Goal: Information Seeking & Learning: Learn about a topic

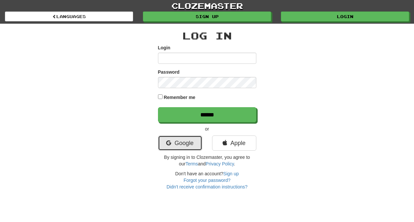
click at [179, 143] on link "Google" at bounding box center [180, 142] width 44 height 15
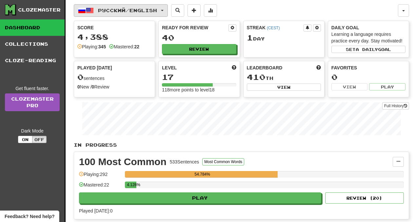
click at [168, 10] on button "Русский / English" at bounding box center [121, 10] width 94 height 12
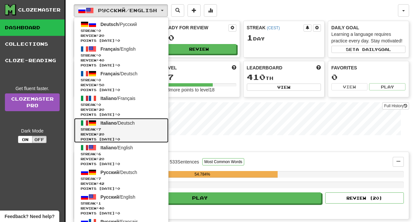
click at [124, 124] on span "Italiano / Deutsch" at bounding box center [118, 122] width 34 height 5
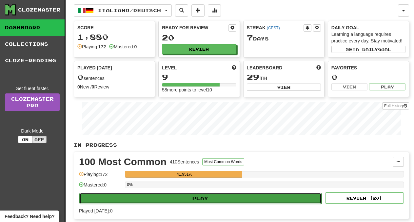
click at [216, 196] on button "Play" at bounding box center [200, 197] width 243 height 11
select select "**"
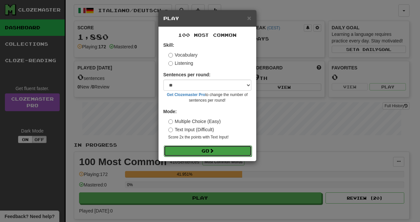
click at [204, 153] on button "Go" at bounding box center [208, 150] width 88 height 11
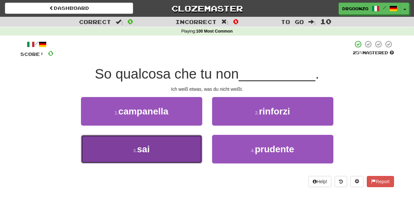
click at [153, 154] on button "3 . sai" at bounding box center [141, 149] width 121 height 29
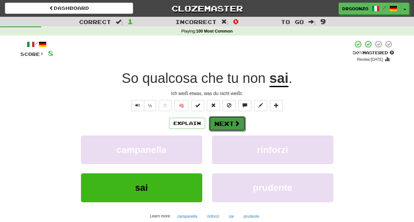
click at [225, 125] on button "Next" at bounding box center [227, 123] width 37 height 15
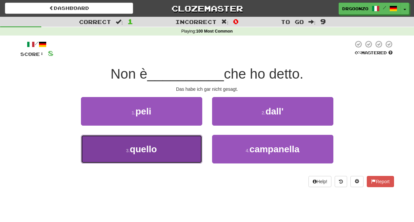
click at [166, 153] on button "3 . quello" at bounding box center [141, 149] width 121 height 29
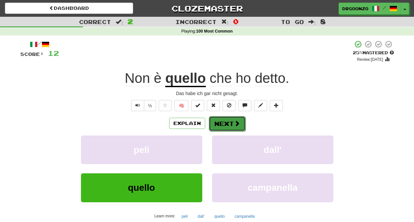
click at [220, 120] on button "Next" at bounding box center [227, 123] width 37 height 15
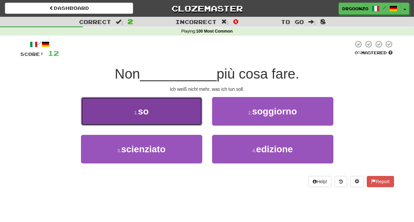
click at [160, 115] on button "1 . so" at bounding box center [141, 111] width 121 height 29
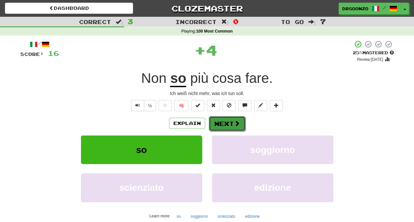
click at [230, 121] on button "Next" at bounding box center [227, 123] width 37 height 15
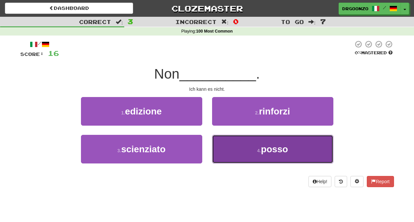
click at [277, 150] on span "posso" at bounding box center [274, 149] width 27 height 10
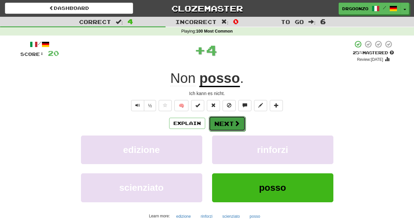
click at [233, 120] on button "Next" at bounding box center [227, 123] width 37 height 15
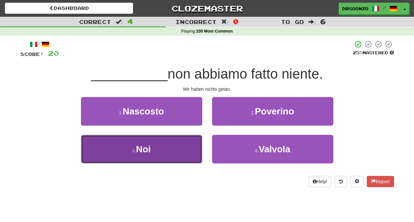
click at [173, 150] on button "3 . Noi" at bounding box center [141, 149] width 121 height 29
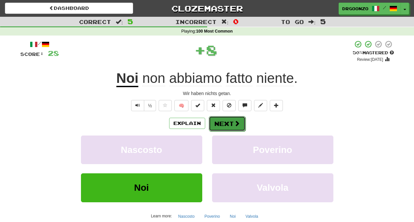
click at [231, 124] on button "Next" at bounding box center [227, 123] width 37 height 15
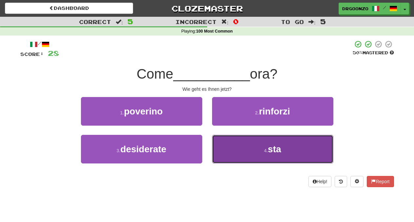
click at [273, 150] on span "sta" at bounding box center [274, 149] width 13 height 10
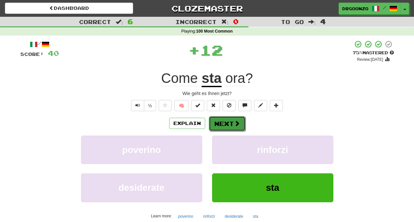
click at [226, 121] on button "Next" at bounding box center [227, 123] width 37 height 15
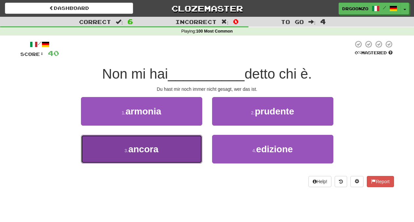
click at [153, 154] on span "ancora" at bounding box center [143, 149] width 30 height 10
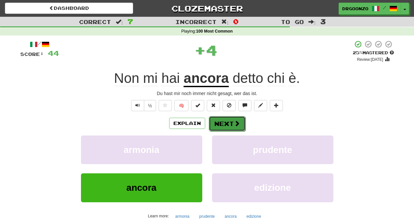
click at [229, 125] on button "Next" at bounding box center [227, 123] width 37 height 15
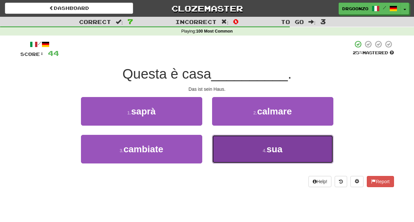
click at [264, 148] on small "4 ." at bounding box center [265, 150] width 4 height 5
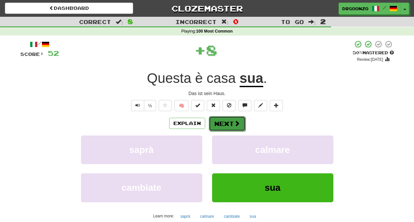
click at [227, 122] on button "Next" at bounding box center [227, 123] width 37 height 15
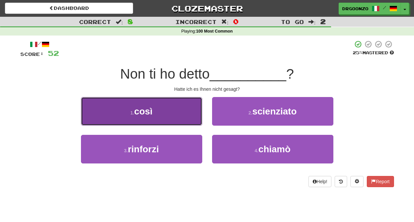
click at [147, 124] on button "1 . così" at bounding box center [141, 111] width 121 height 29
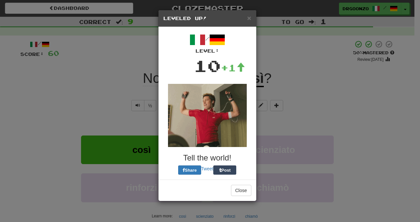
click at [177, 118] on div "/ Level: 10 +1 Tell the world! Share Tweet Post" at bounding box center [207, 103] width 88 height 142
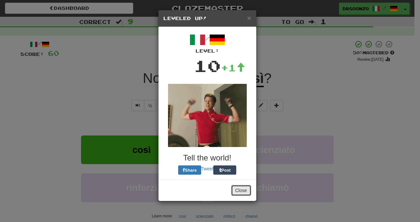
click at [237, 188] on button "Close" at bounding box center [241, 189] width 20 height 11
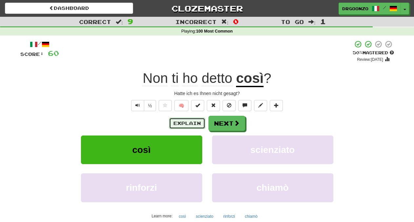
click at [175, 123] on button "Explain" at bounding box center [187, 122] width 36 height 11
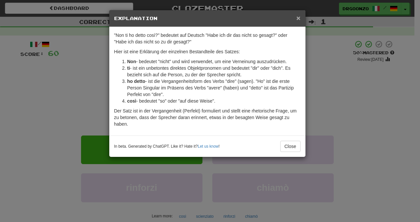
click at [298, 18] on span "×" at bounding box center [298, 18] width 4 height 8
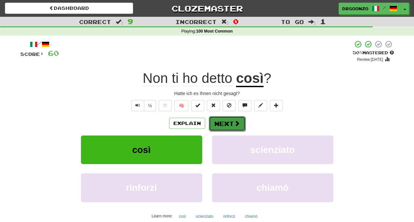
click at [236, 120] on span at bounding box center [237, 123] width 6 height 6
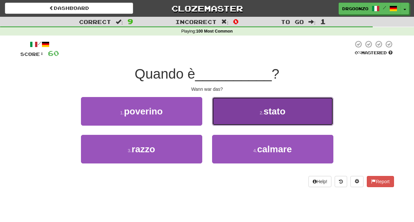
click at [261, 111] on small "2 ." at bounding box center [262, 112] width 4 height 5
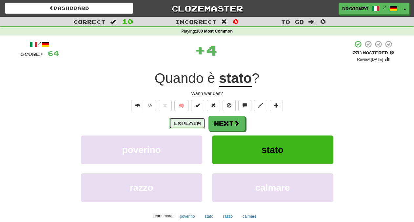
click at [192, 124] on button "Explain" at bounding box center [187, 122] width 36 height 11
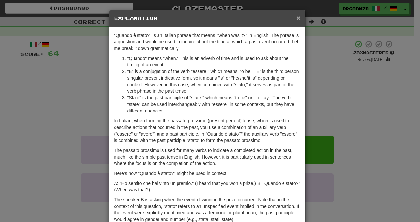
click at [296, 17] on span "×" at bounding box center [298, 18] width 4 height 8
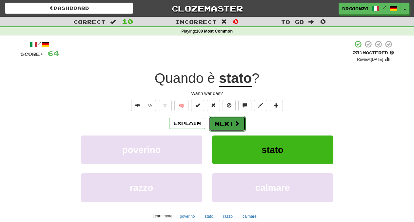
click at [227, 120] on button "Next" at bounding box center [227, 123] width 37 height 15
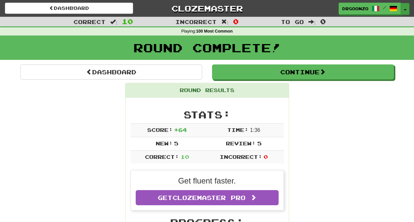
click at [404, 10] on span "button" at bounding box center [405, 9] width 3 height 1
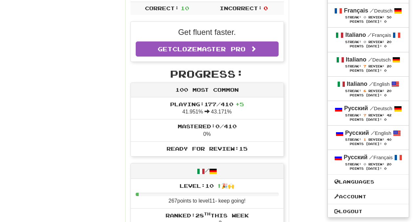
scroll to position [142, 0]
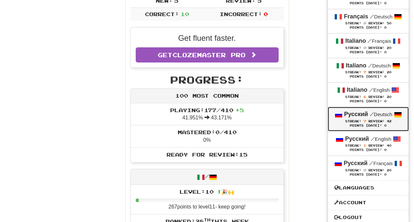
click at [369, 121] on span "Review:" at bounding box center [377, 121] width 16 height 4
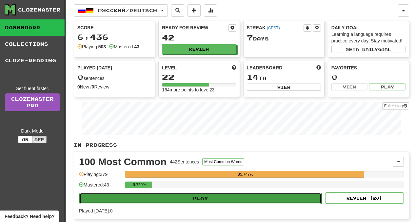
click at [217, 198] on button "Play" at bounding box center [200, 197] width 243 height 11
select select "**"
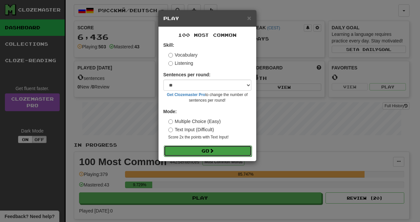
click at [207, 150] on button "Go" at bounding box center [208, 150] width 88 height 11
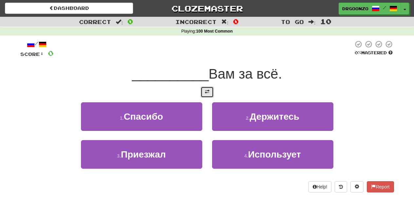
click at [207, 93] on span at bounding box center [207, 91] width 5 height 5
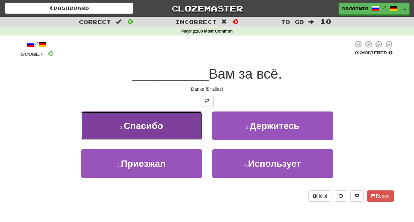
click at [160, 126] on span "Спасибо" at bounding box center [143, 125] width 39 height 10
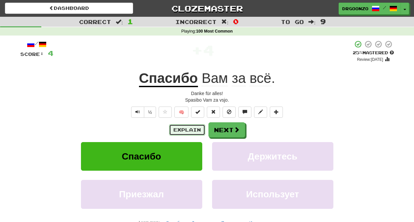
click at [185, 131] on button "Explain" at bounding box center [187, 129] width 36 height 11
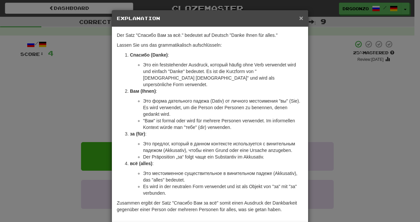
click at [300, 19] on span "×" at bounding box center [301, 18] width 4 height 8
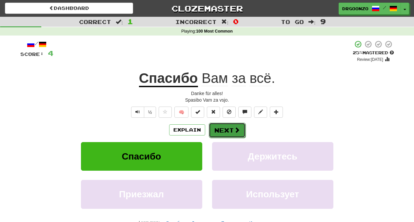
click at [234, 128] on span at bounding box center [237, 130] width 6 height 6
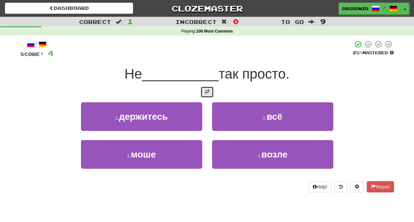
click at [212, 93] on button at bounding box center [207, 91] width 13 height 11
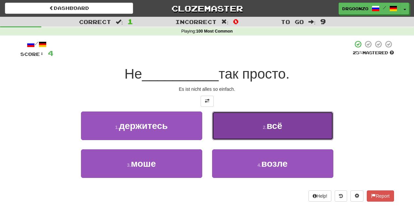
click at [277, 130] on span "всё" at bounding box center [275, 125] width 16 height 10
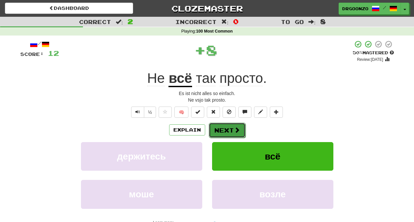
click at [238, 129] on span at bounding box center [237, 130] width 6 height 6
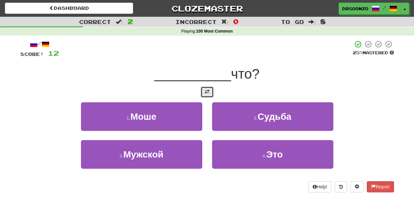
click at [205, 93] on span at bounding box center [207, 91] width 5 height 5
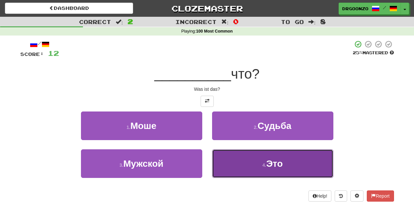
click at [271, 168] on span "Это" at bounding box center [274, 163] width 16 height 10
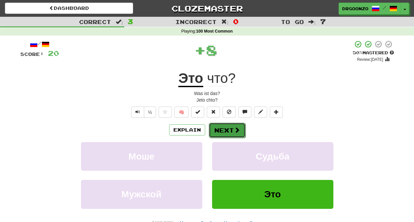
click at [234, 131] on span at bounding box center [237, 130] width 6 height 6
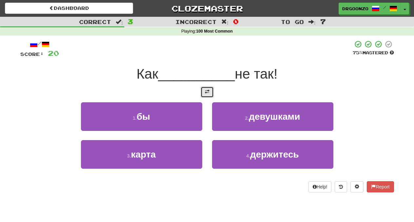
click at [204, 92] on button at bounding box center [207, 91] width 13 height 11
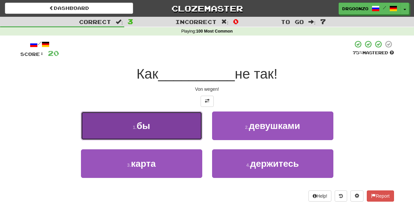
click at [156, 130] on button "1 . бы" at bounding box center [141, 125] width 121 height 29
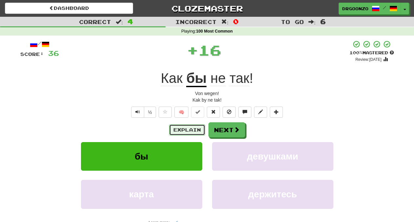
click at [179, 130] on button "Explain" at bounding box center [187, 129] width 36 height 11
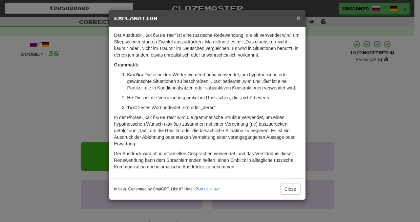
click at [298, 18] on span "×" at bounding box center [298, 18] width 4 height 8
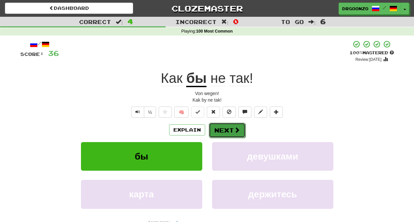
click at [234, 131] on span at bounding box center [237, 130] width 6 height 6
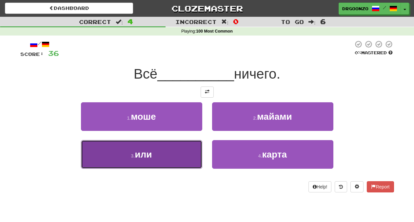
click at [170, 155] on button "3 . или" at bounding box center [141, 154] width 121 height 29
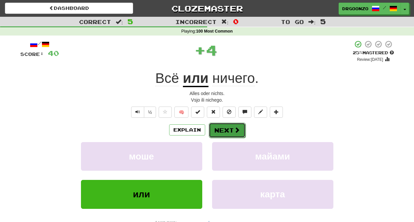
click at [228, 129] on button "Next" at bounding box center [227, 129] width 37 height 15
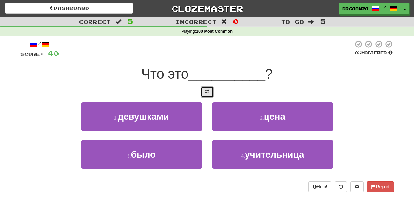
click at [206, 92] on span at bounding box center [207, 91] width 5 height 5
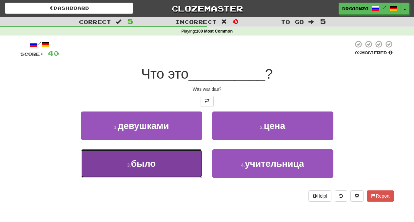
click at [167, 161] on button "3 . было" at bounding box center [141, 163] width 121 height 29
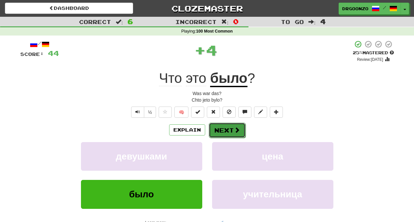
click at [224, 126] on button "Next" at bounding box center [227, 129] width 37 height 15
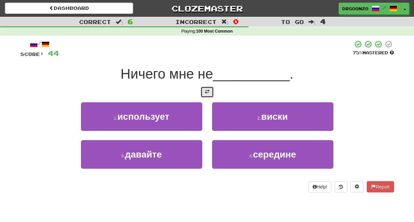
click at [205, 94] on span at bounding box center [207, 91] width 5 height 5
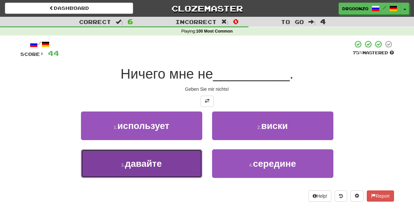
click at [150, 163] on span "давайте" at bounding box center [143, 163] width 37 height 10
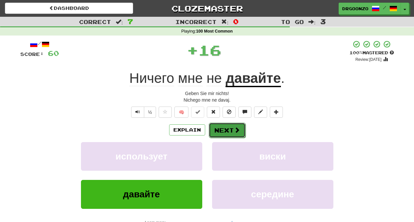
click at [228, 133] on button "Next" at bounding box center [227, 129] width 37 height 15
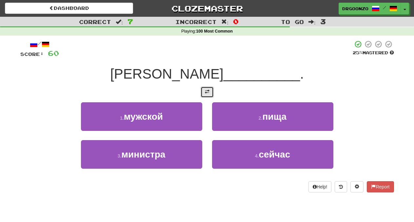
click at [205, 91] on span at bounding box center [207, 91] width 5 height 5
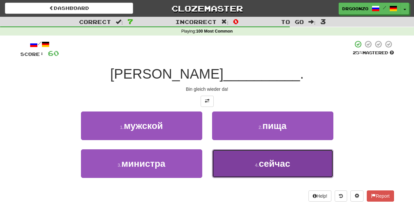
click at [287, 163] on span "сейчас" at bounding box center [275, 163] width 32 height 10
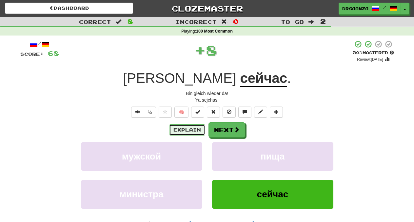
click at [182, 129] on button "Explain" at bounding box center [187, 129] width 36 height 11
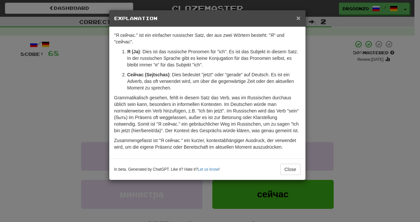
click at [298, 18] on span "×" at bounding box center [298, 18] width 4 height 8
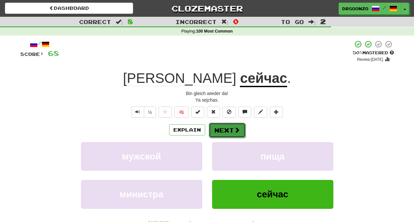
click at [226, 127] on button "Next" at bounding box center [227, 129] width 37 height 15
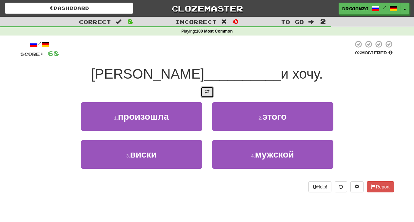
click at [201, 89] on button at bounding box center [207, 91] width 13 height 11
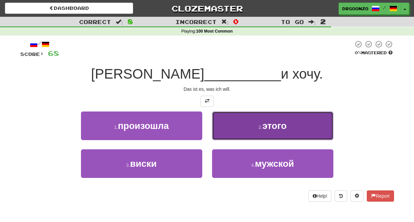
click at [277, 128] on span "этого" at bounding box center [275, 125] width 24 height 10
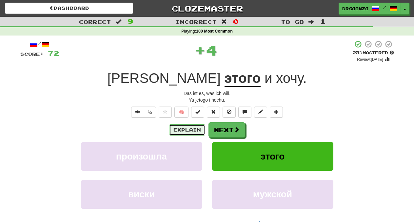
click at [187, 127] on button "Explain" at bounding box center [187, 129] width 36 height 11
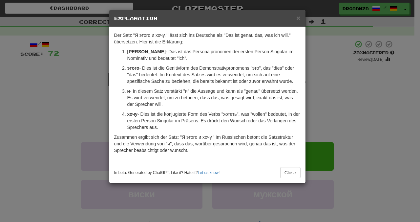
click at [296, 16] on h5 "Explanation" at bounding box center [207, 18] width 186 height 7
click at [298, 18] on span "×" at bounding box center [298, 18] width 4 height 8
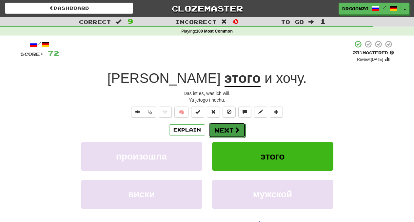
click at [227, 129] on button "Next" at bounding box center [227, 129] width 37 height 15
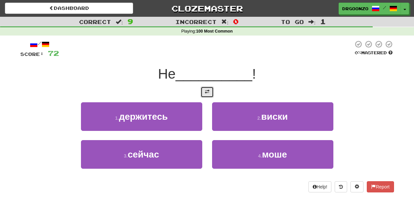
click at [203, 90] on button at bounding box center [207, 91] width 13 height 11
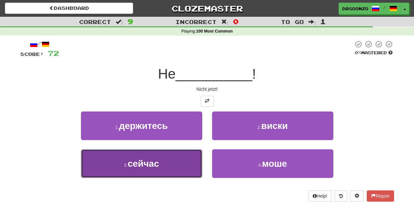
click at [161, 165] on button "3 . сейчас" at bounding box center [141, 163] width 121 height 29
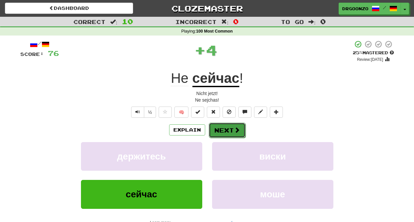
click at [231, 130] on button "Next" at bounding box center [227, 129] width 37 height 15
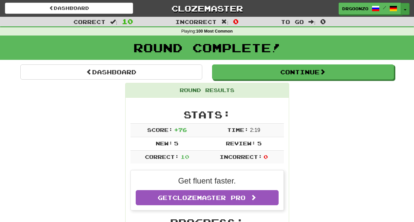
click at [406, 10] on span "button" at bounding box center [405, 9] width 3 height 1
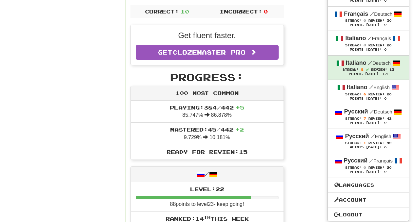
scroll to position [146, 0]
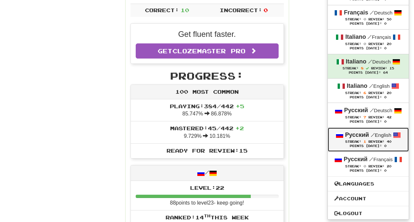
click at [384, 139] on div "Streak: 1 Review: 40" at bounding box center [369, 141] width 68 height 5
